Goal: Transaction & Acquisition: Purchase product/service

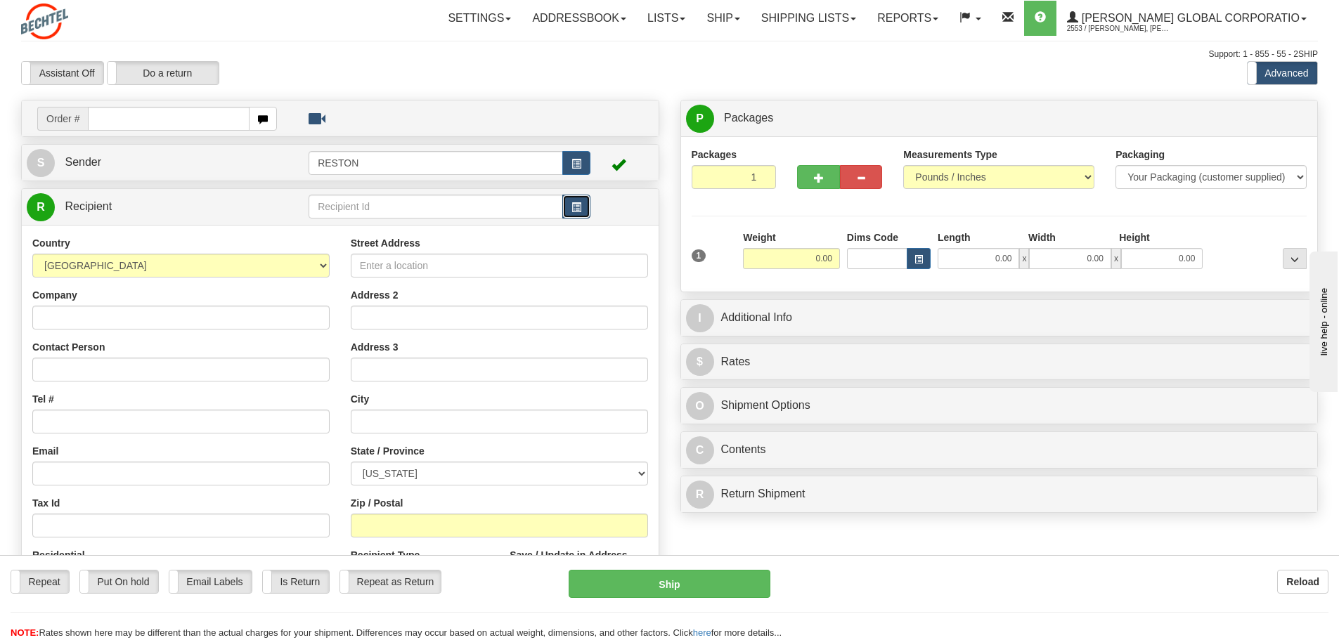
click at [582, 209] on button "button" at bounding box center [576, 207] width 28 height 24
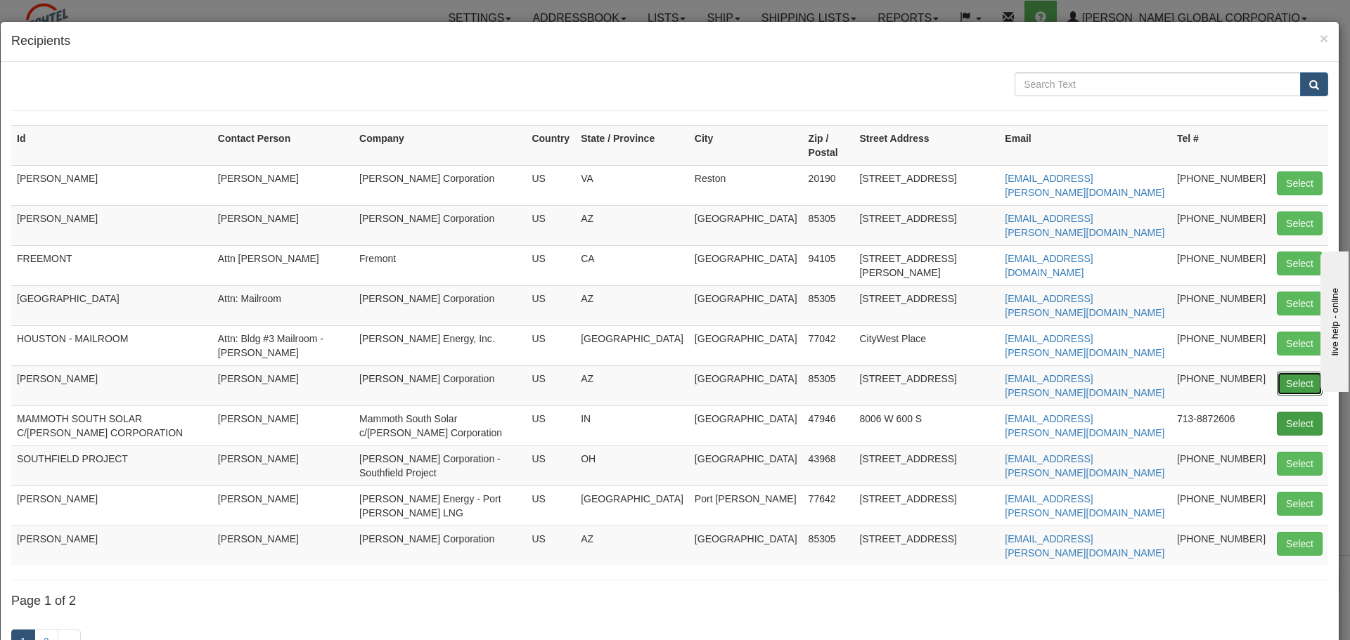
click at [1281, 372] on button "Select" at bounding box center [1300, 384] width 46 height 24
type input "[PERSON_NAME]"
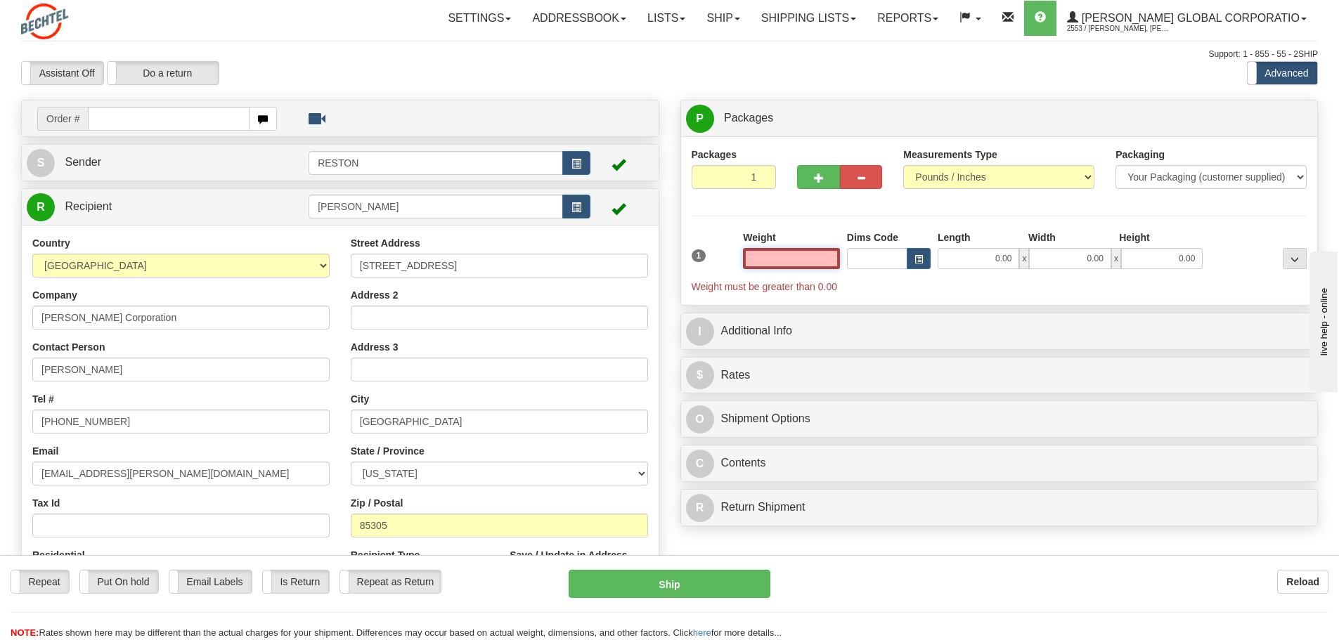
click at [801, 265] on input "text" at bounding box center [791, 258] width 97 height 21
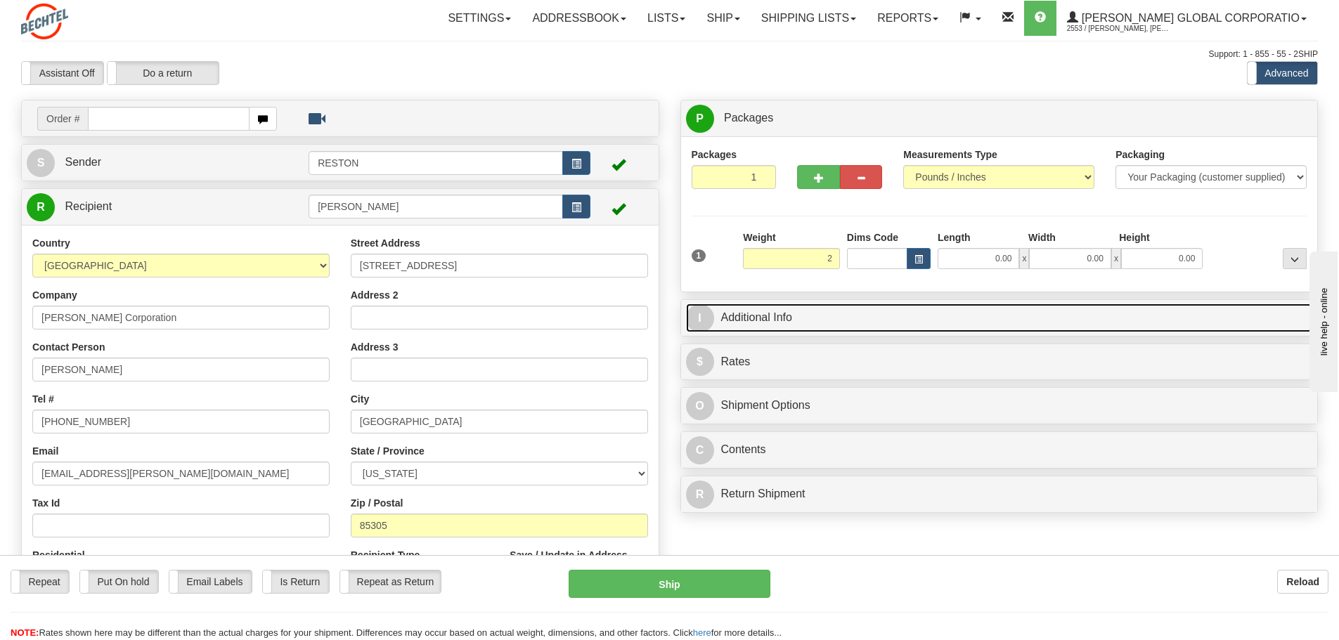
type input "2.00"
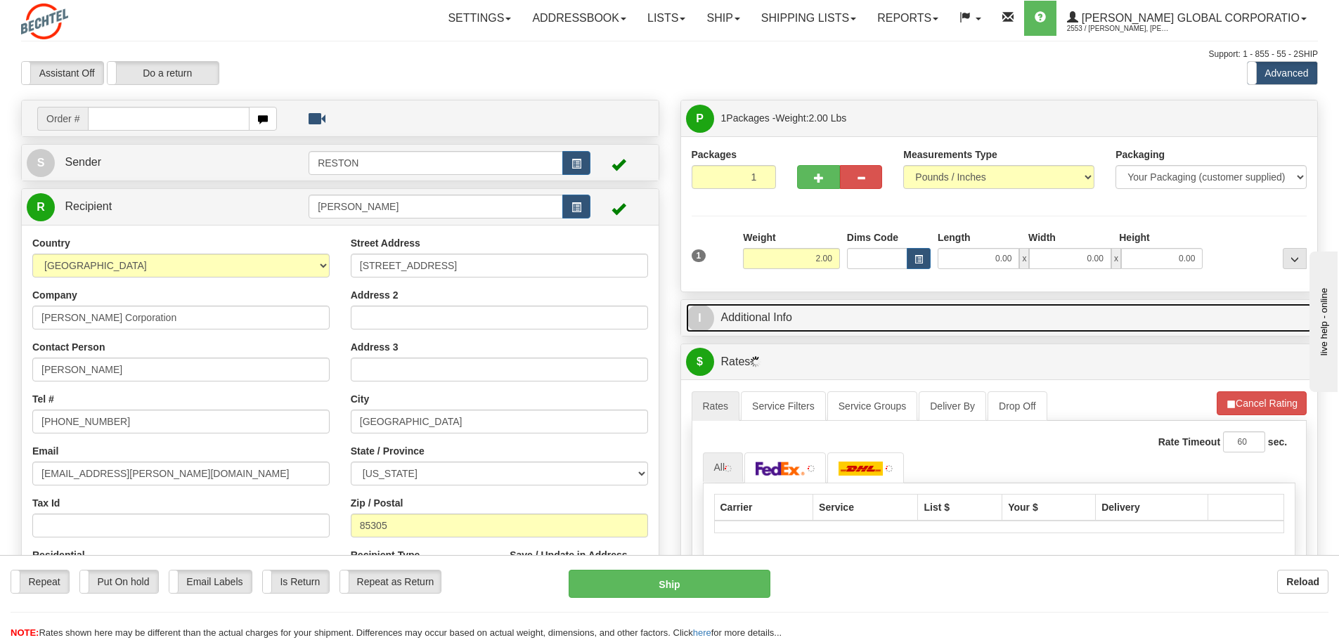
click at [864, 316] on link "I Additional Info" at bounding box center [999, 318] width 627 height 29
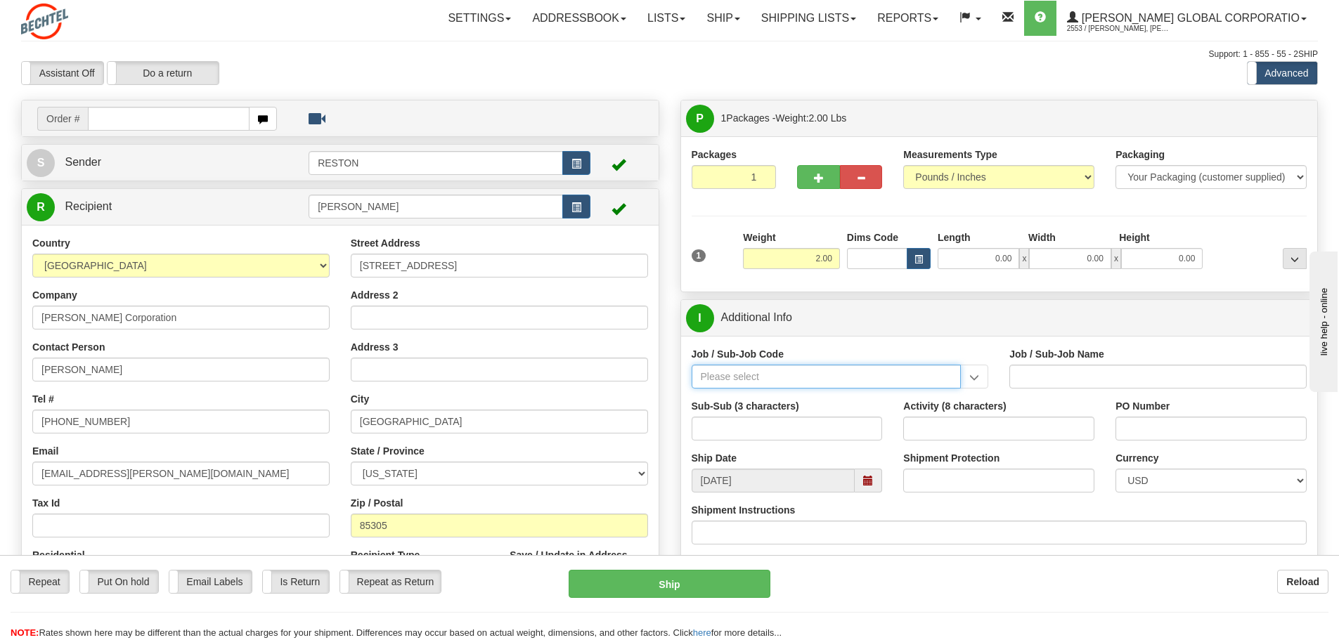
click at [850, 383] on input "Job / Sub-Job Code" at bounding box center [827, 377] width 270 height 24
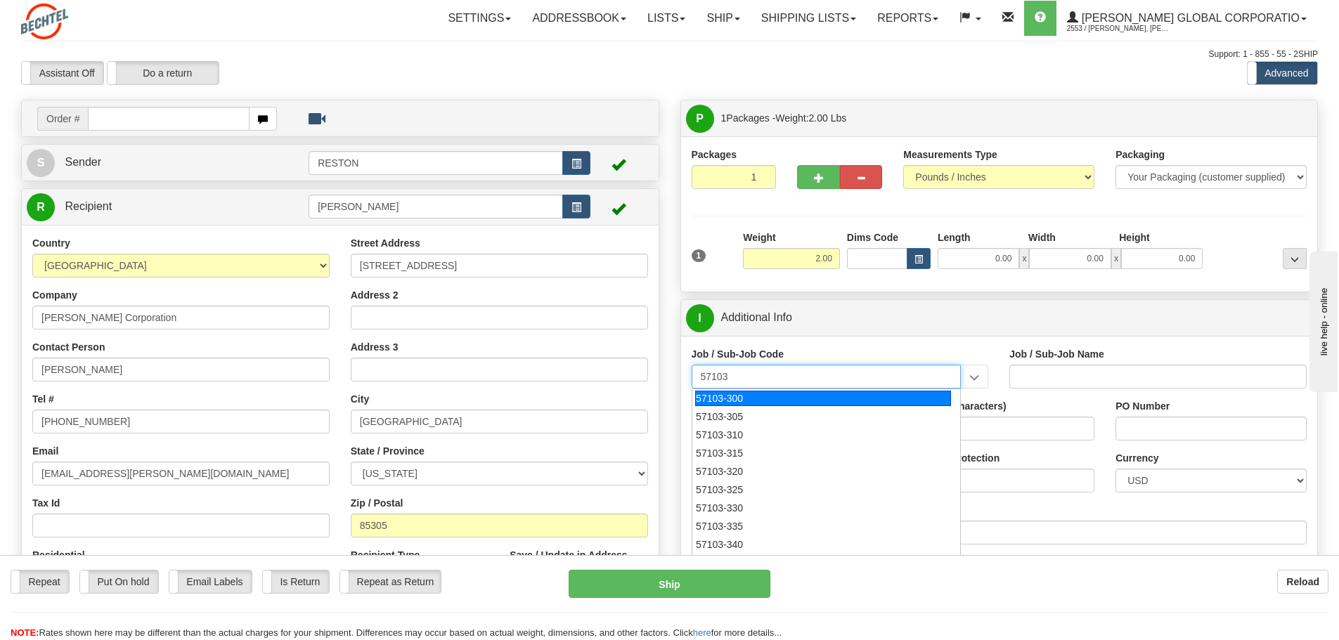
drag, startPoint x: 827, startPoint y: 392, endPoint x: 813, endPoint y: 394, distance: 14.2
click at [823, 392] on div "57103-300" at bounding box center [823, 398] width 256 height 15
type input "57103-300"
type input "RESTON RO1 TIER 3-FACIL MGMT - TIER 3-FACILITIES M"
type input "57103-300"
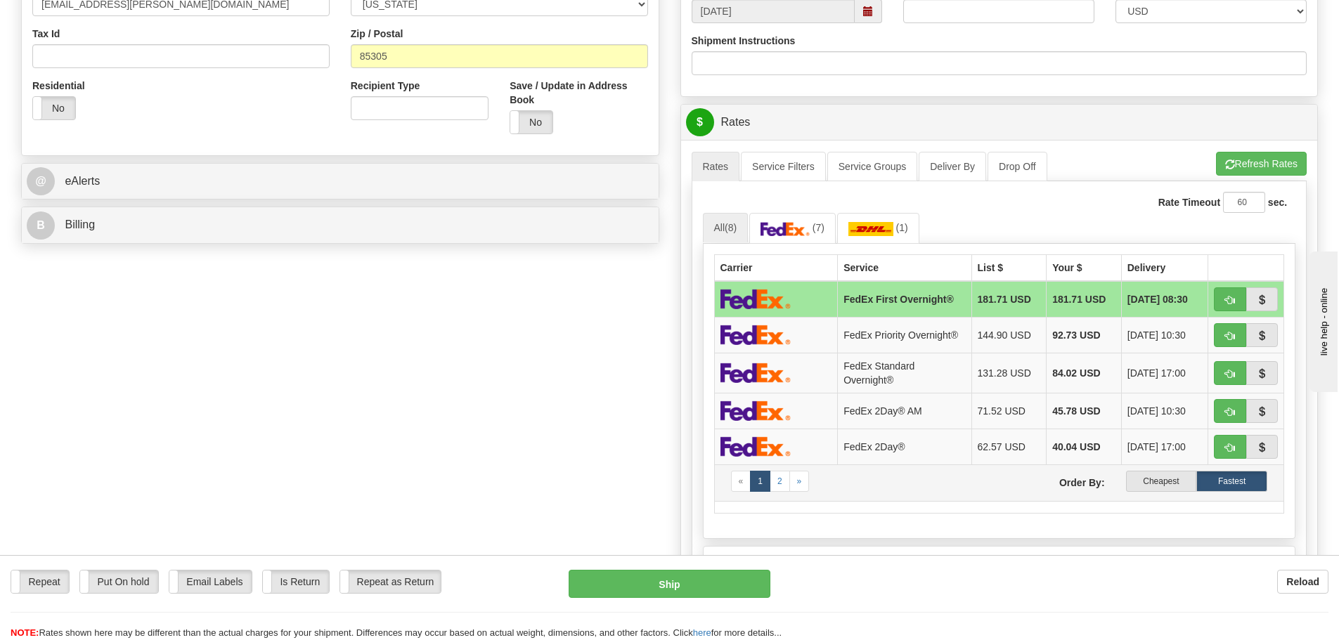
scroll to position [492, 0]
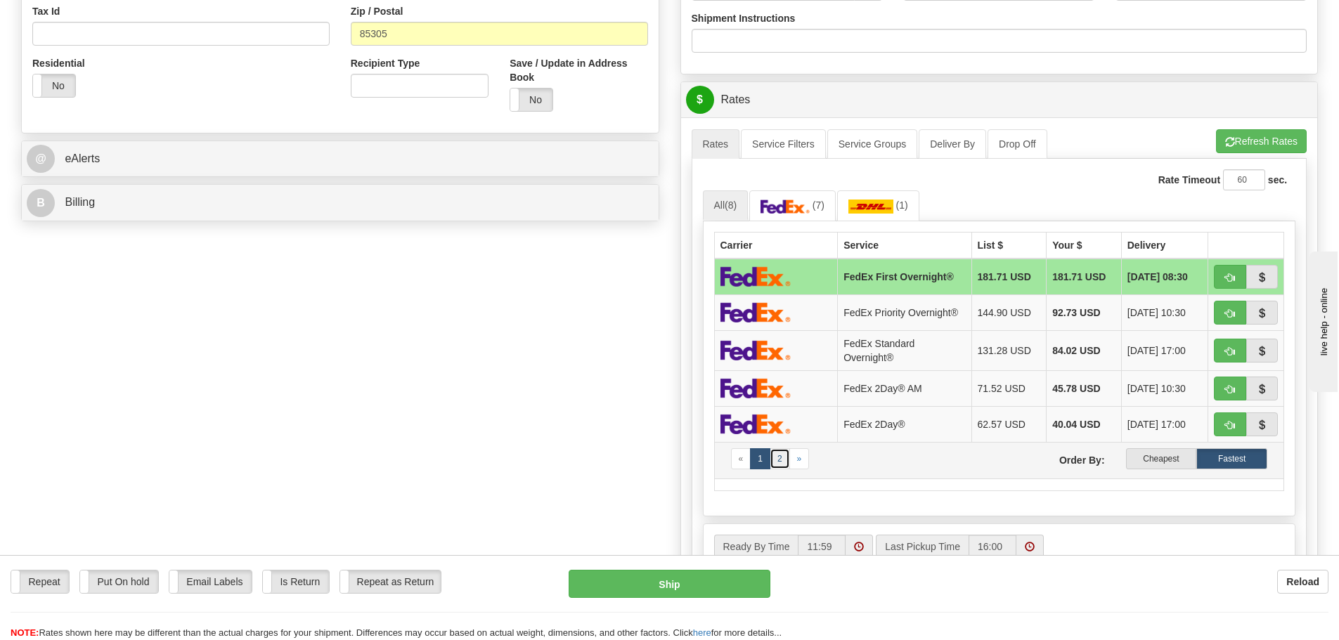
click at [776, 456] on link "2" at bounding box center [780, 458] width 20 height 21
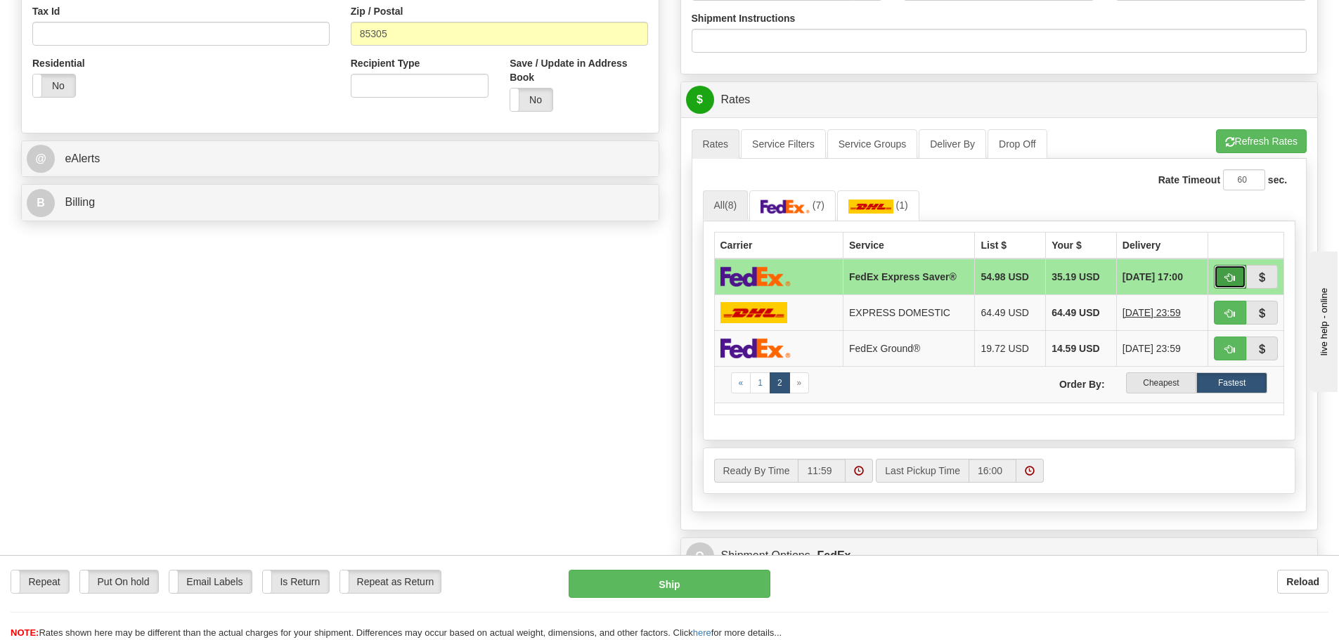
click at [1236, 283] on button "button" at bounding box center [1230, 277] width 32 height 24
type input "20"
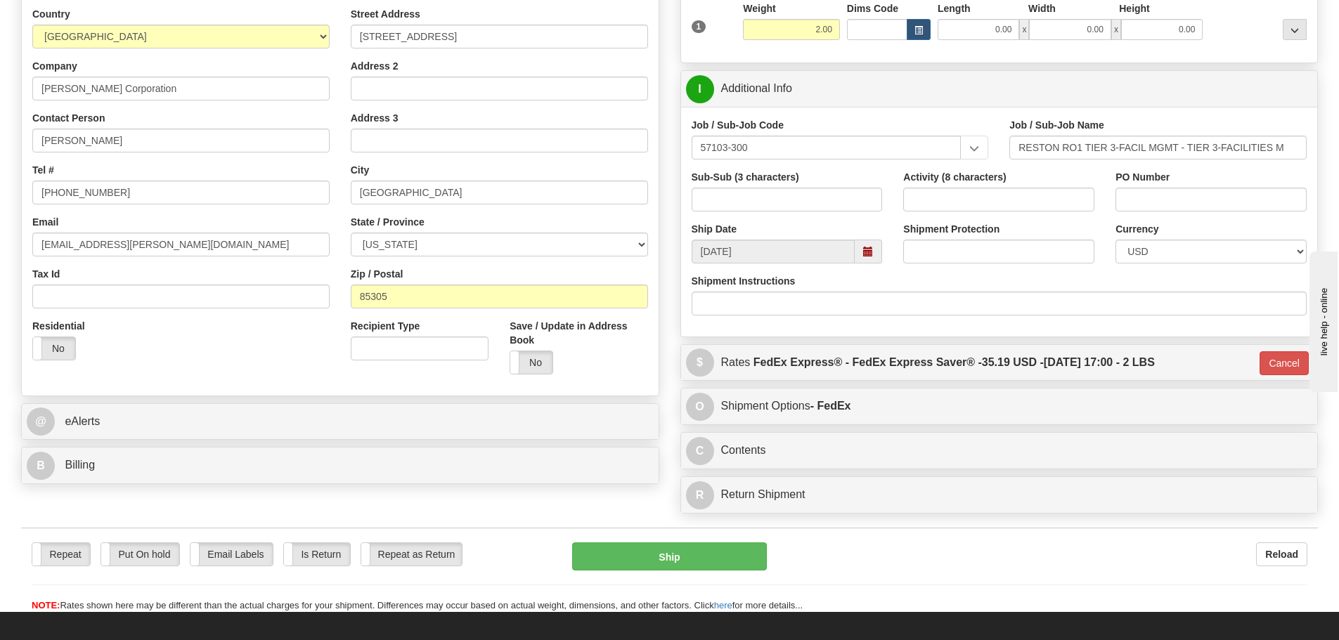
scroll to position [281, 0]
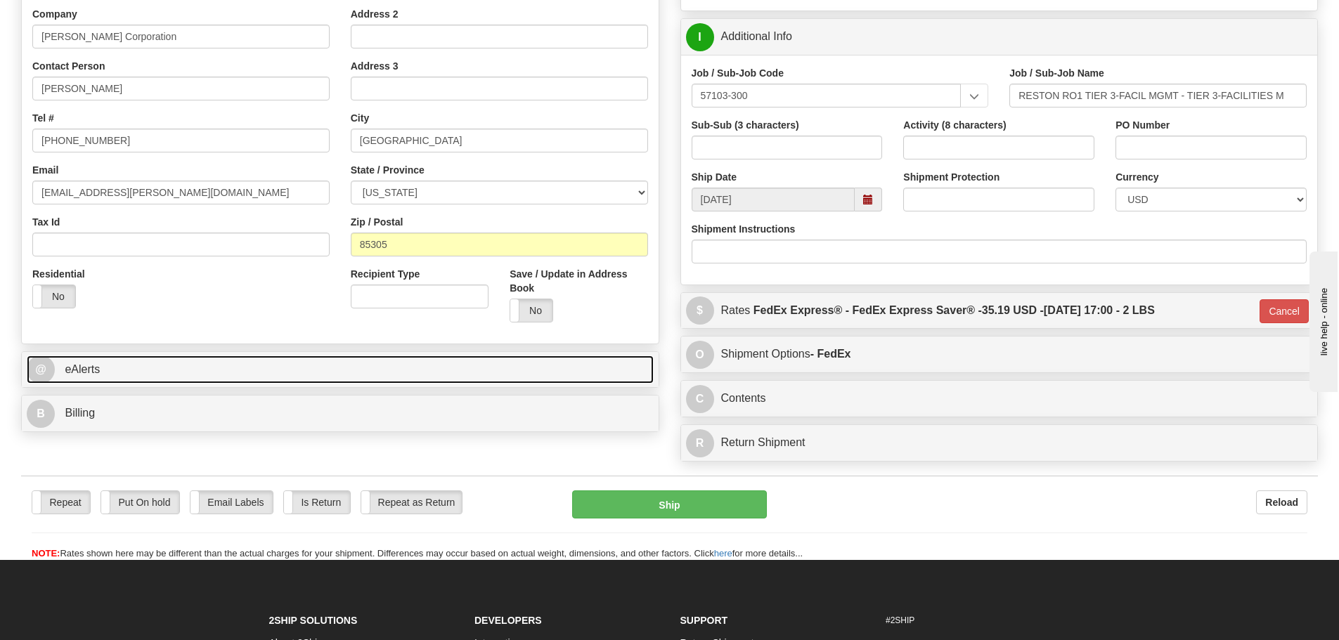
click at [54, 373] on span "@" at bounding box center [41, 370] width 28 height 28
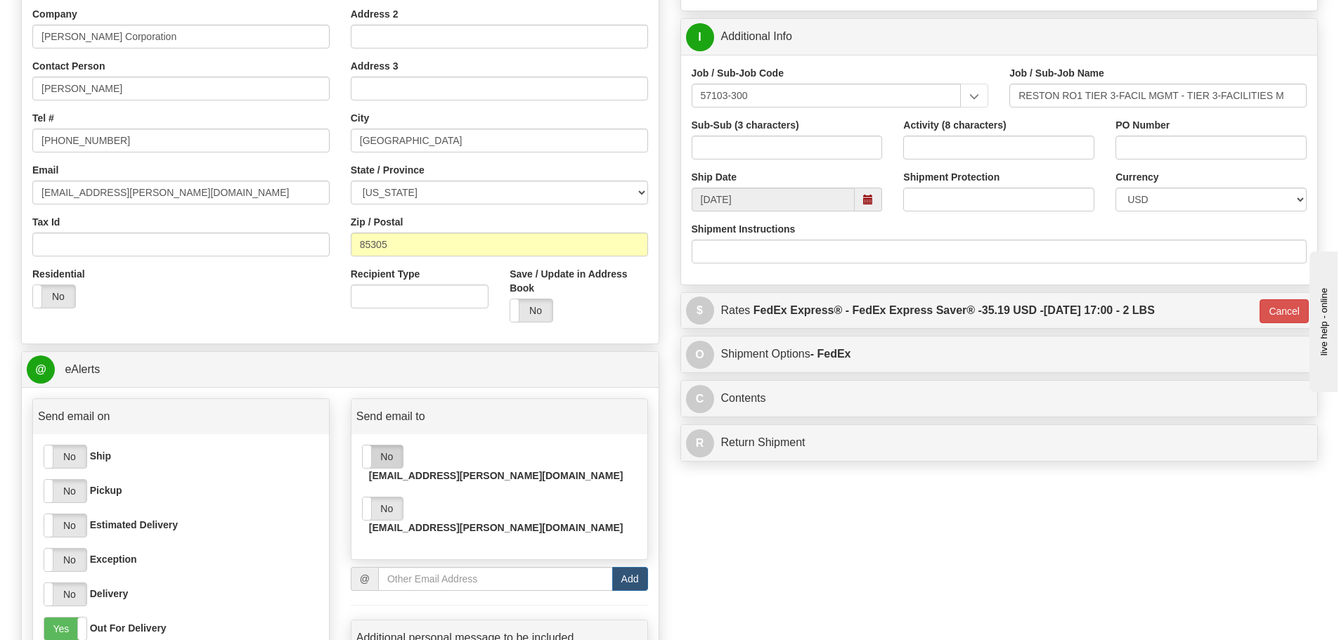
drag, startPoint x: 388, startPoint y: 490, endPoint x: 400, endPoint y: 465, distance: 28.0
click at [394, 498] on label "No" at bounding box center [383, 509] width 40 height 22
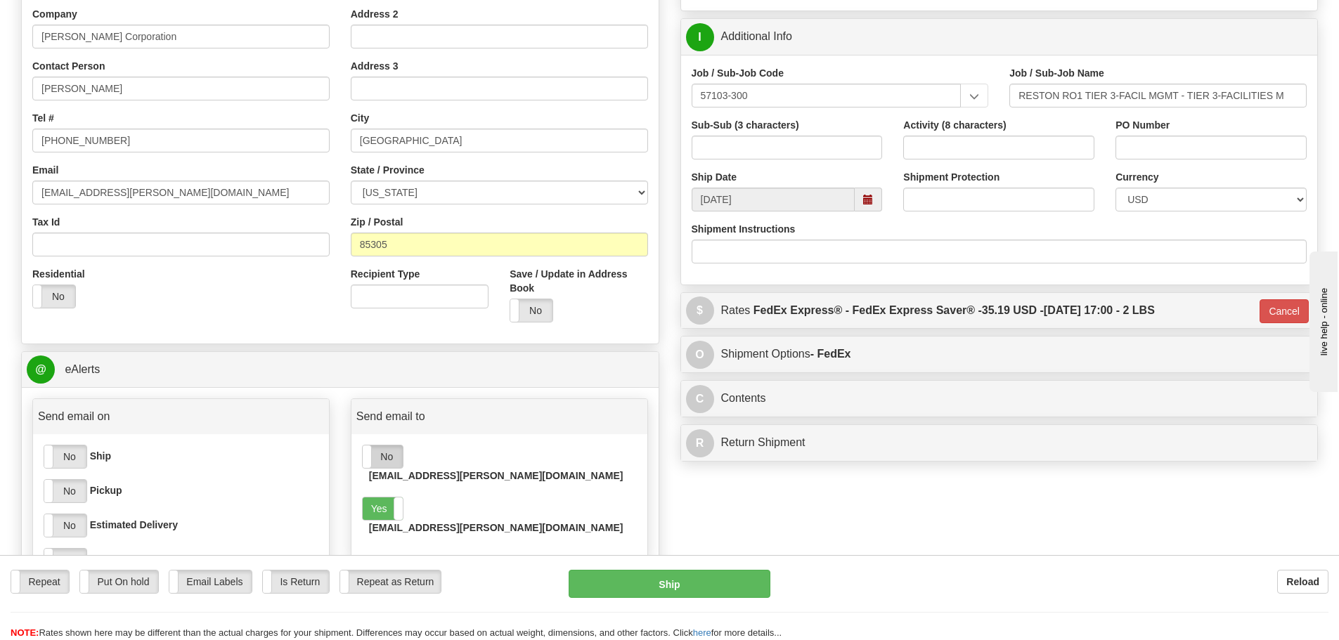
click at [394, 457] on label "No" at bounding box center [383, 457] width 40 height 22
drag, startPoint x: 82, startPoint y: 458, endPoint x: 211, endPoint y: 463, distance: 129.4
click at [80, 458] on label "No" at bounding box center [65, 457] width 42 height 22
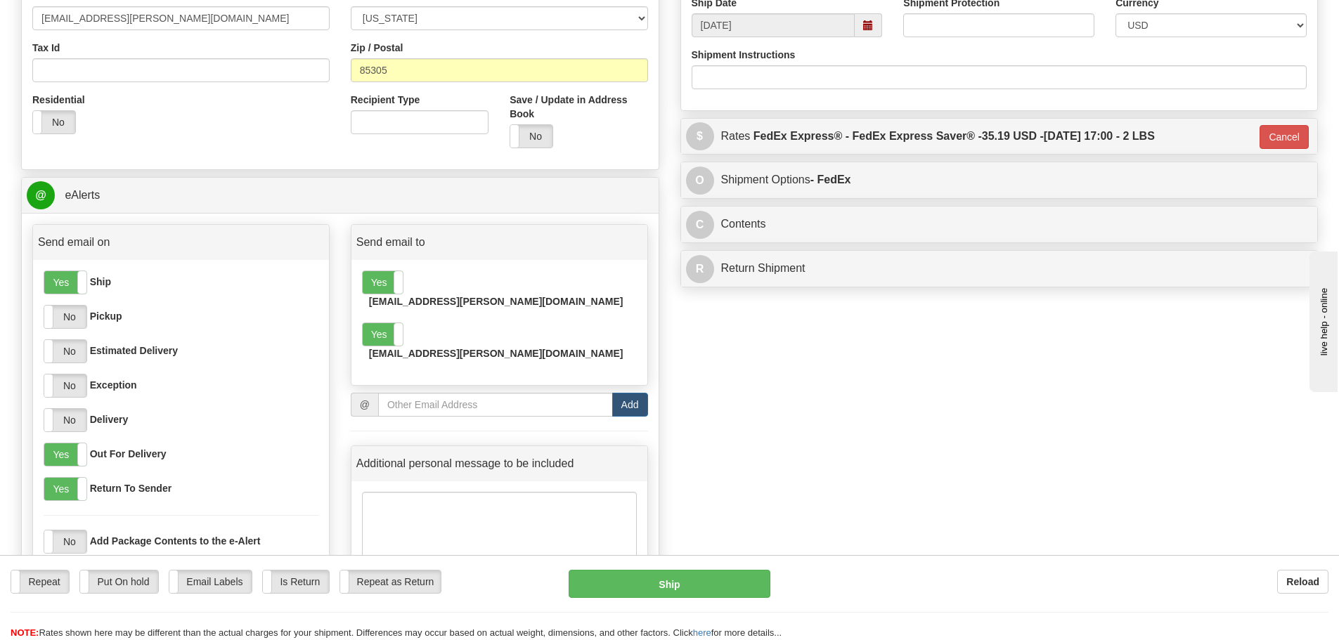
scroll to position [492, 0]
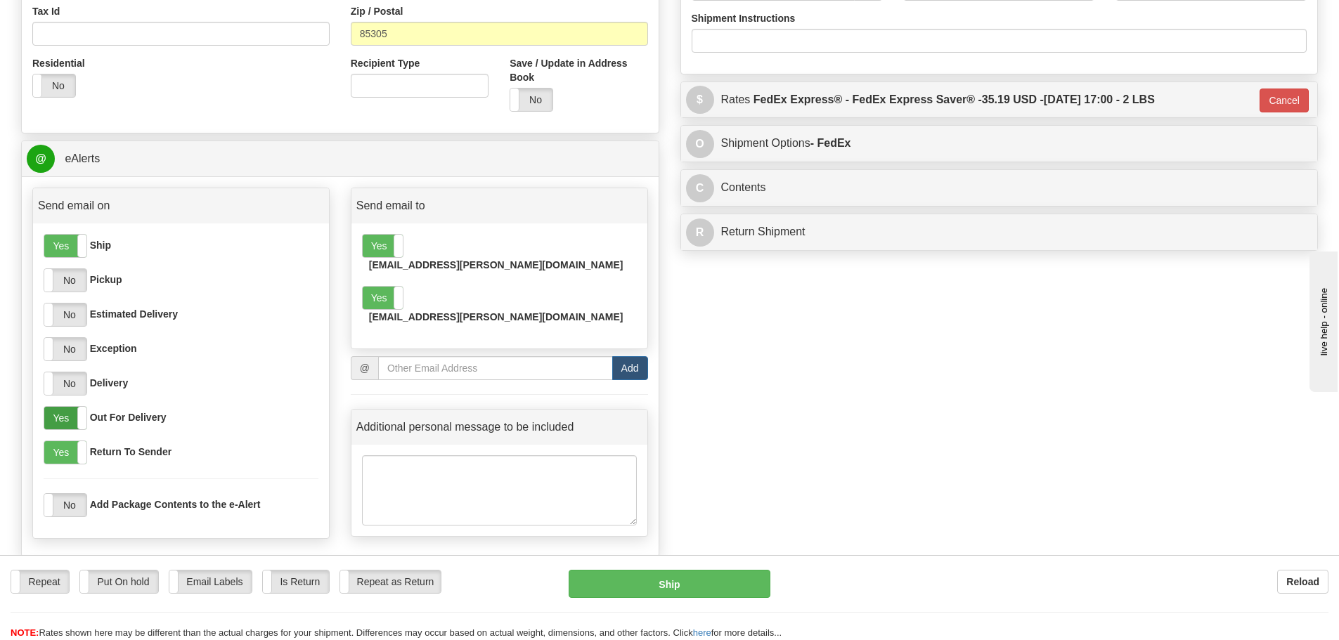
click at [71, 422] on label "Yes" at bounding box center [65, 418] width 42 height 22
click at [63, 388] on label "No" at bounding box center [65, 384] width 42 height 22
click at [72, 313] on label "No" at bounding box center [65, 315] width 42 height 22
click at [66, 255] on label "Yes" at bounding box center [65, 246] width 42 height 22
click at [73, 245] on label "No" at bounding box center [65, 246] width 42 height 22
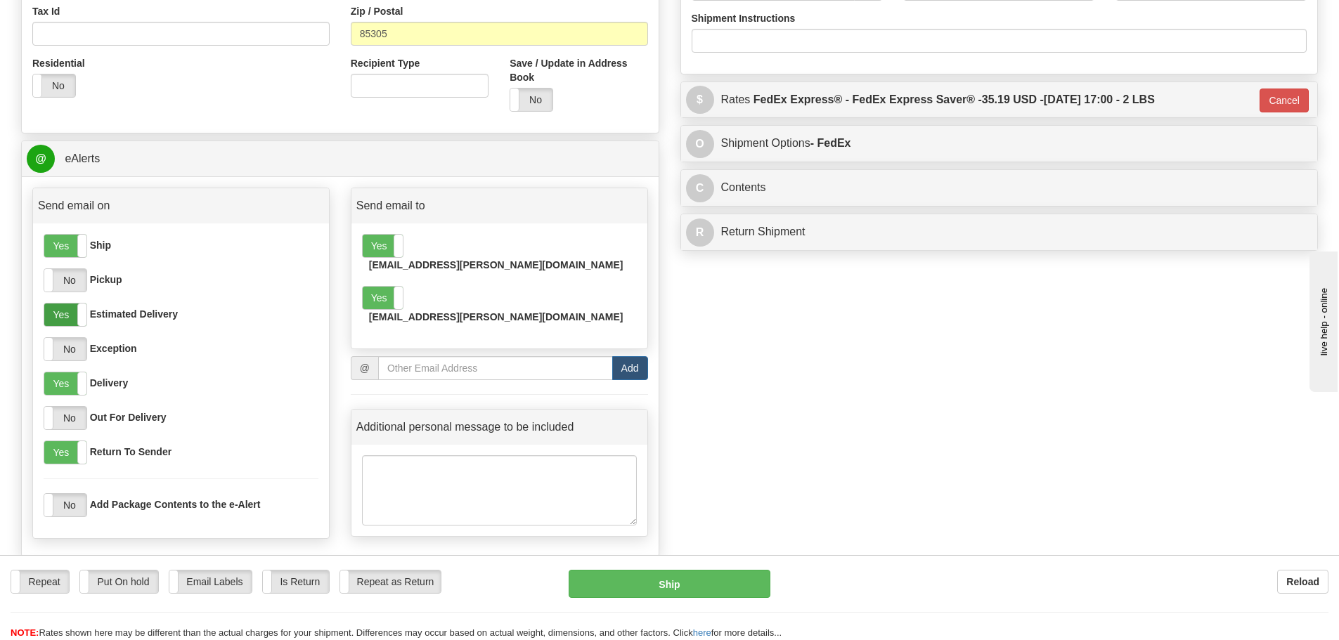
click at [60, 305] on label "Yes" at bounding box center [65, 315] width 42 height 22
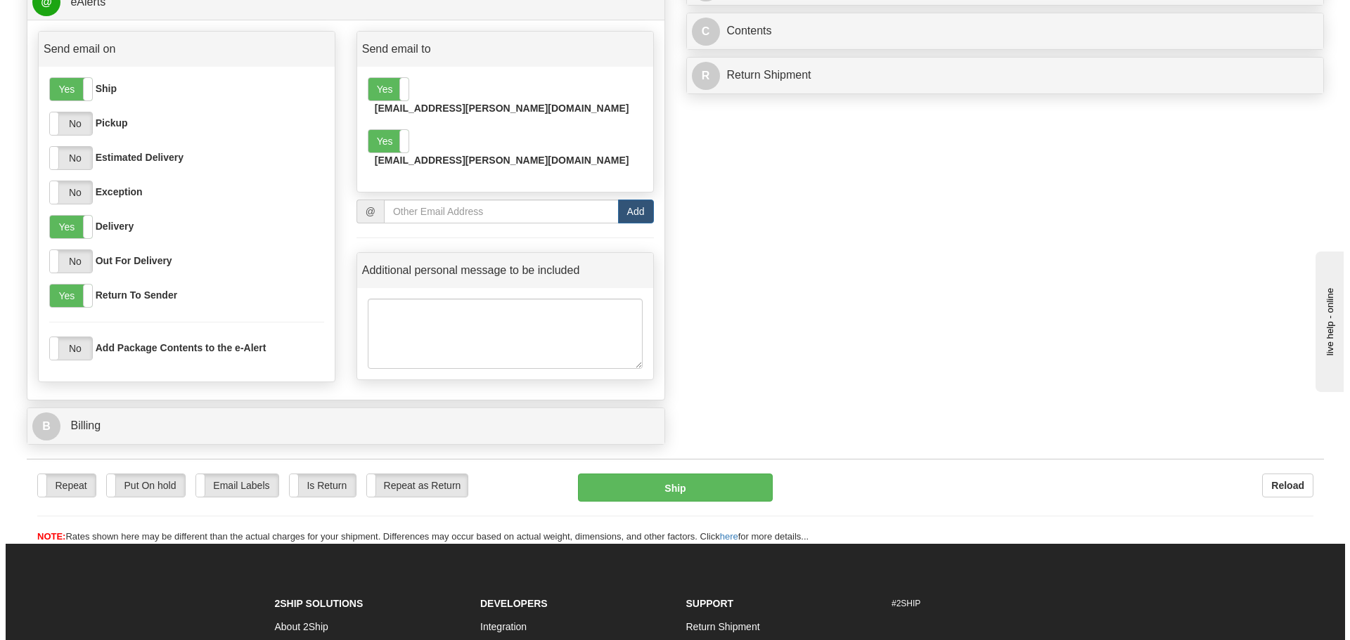
scroll to position [703, 0]
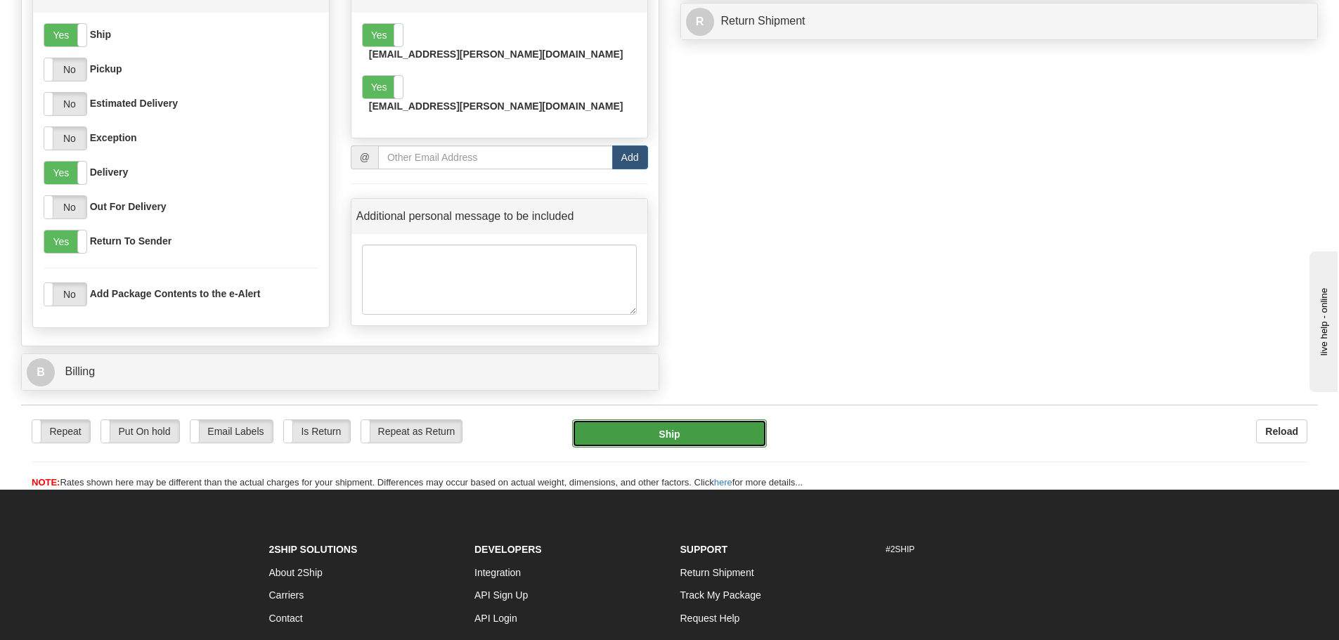
click at [704, 434] on button "Ship" at bounding box center [669, 434] width 195 height 28
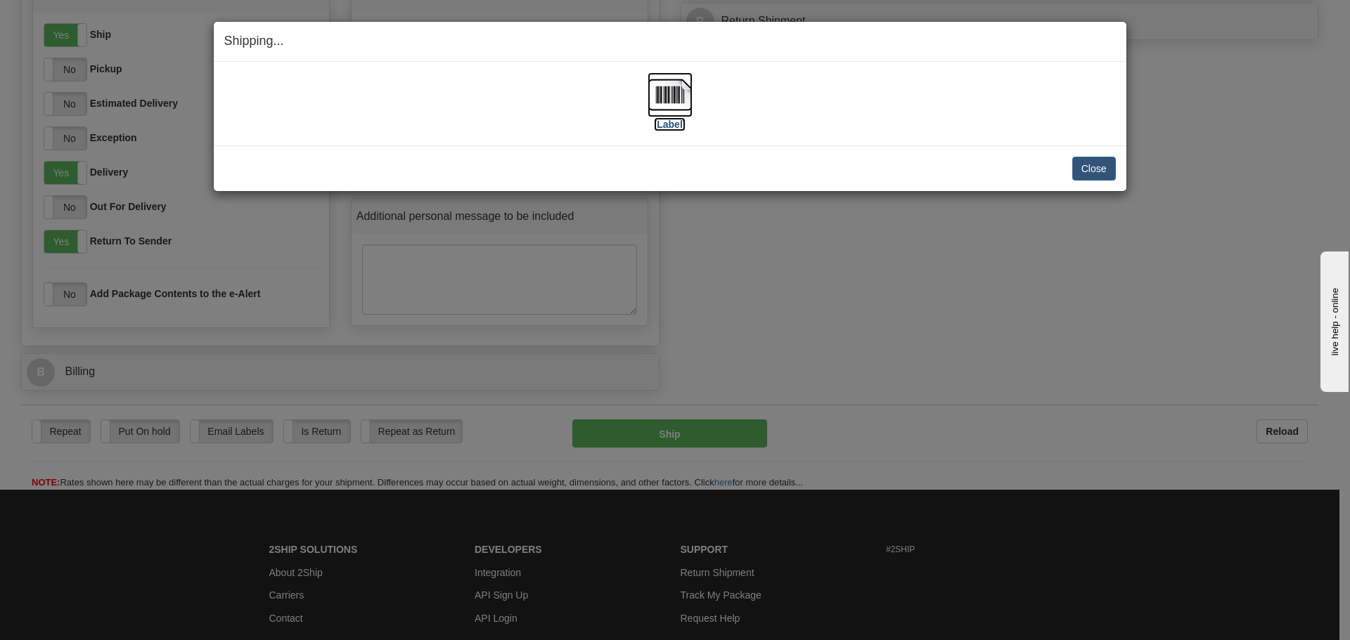
click at [665, 127] on label "[Label]" at bounding box center [670, 124] width 32 height 14
